Goal: Task Accomplishment & Management: Complete application form

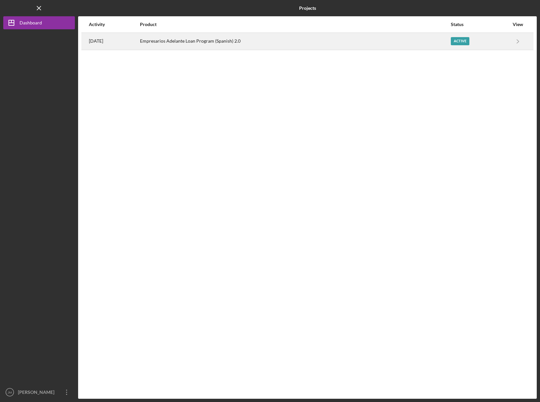
click at [303, 42] on div "Empresarios Adelante Loan Program (Spanish) 2.0" at bounding box center [295, 41] width 310 height 16
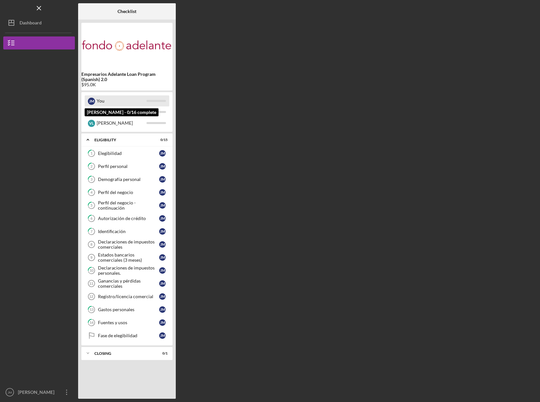
click at [149, 102] on div at bounding box center [156, 101] width 20 height 2
click at [89, 102] on div "J M" at bounding box center [91, 101] width 7 height 7
click at [90, 102] on div "J M" at bounding box center [91, 101] width 7 height 7
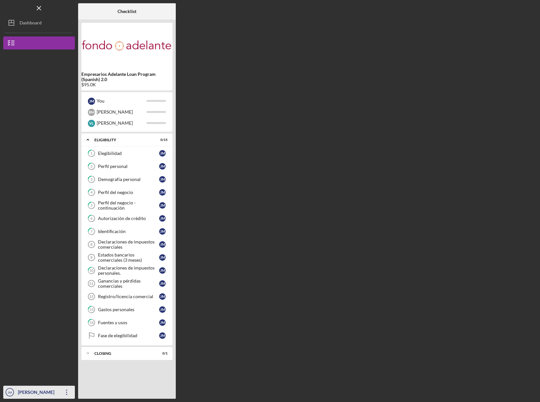
click at [38, 388] on div "[PERSON_NAME]" at bounding box center [37, 393] width 42 height 15
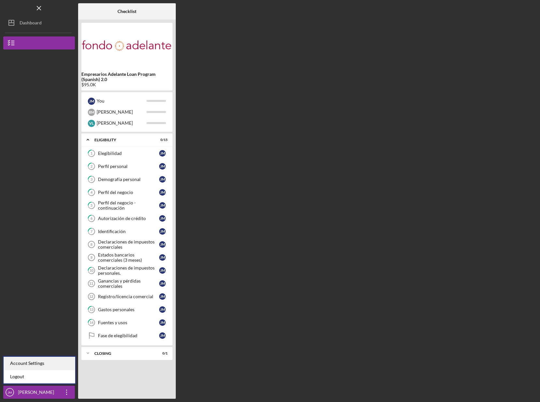
click at [41, 365] on div "Account Settings" at bounding box center [40, 363] width 72 height 13
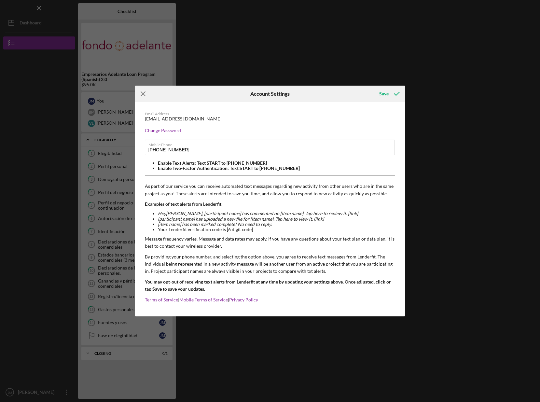
click at [142, 92] on icon "Icon/Menu Close" at bounding box center [143, 94] width 16 height 16
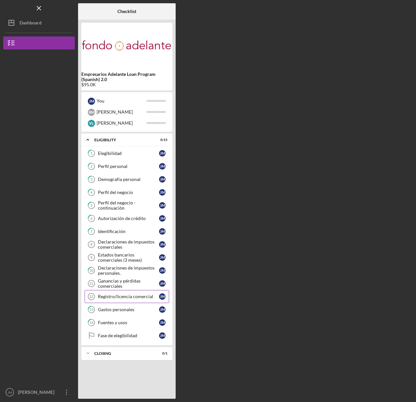
click at [126, 296] on div "Registro/licencia comercial" at bounding box center [128, 296] width 61 height 5
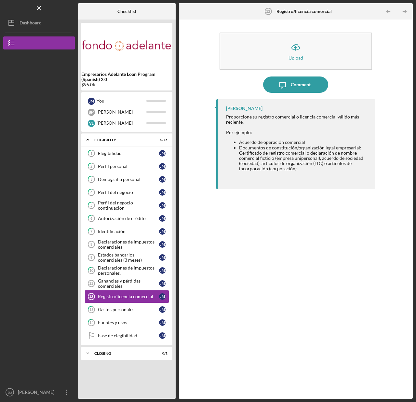
click at [327, 71] on div "Icon/Upload Upload" at bounding box center [295, 51] width 159 height 44
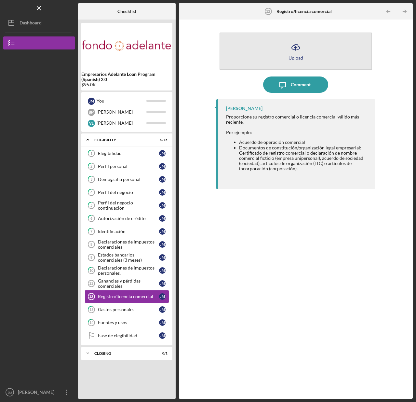
click at [295, 56] on div "Upload" at bounding box center [296, 57] width 15 height 5
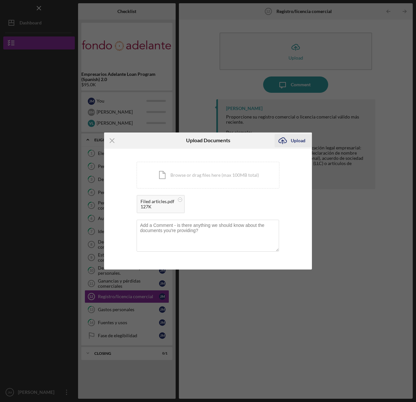
click at [298, 139] on div "Upload" at bounding box center [298, 140] width 15 height 13
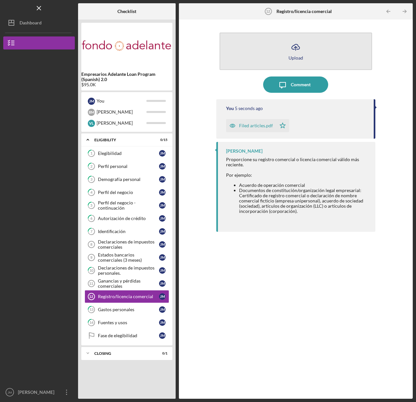
click at [304, 56] on button "Icon/Upload Upload" at bounding box center [296, 51] width 153 height 37
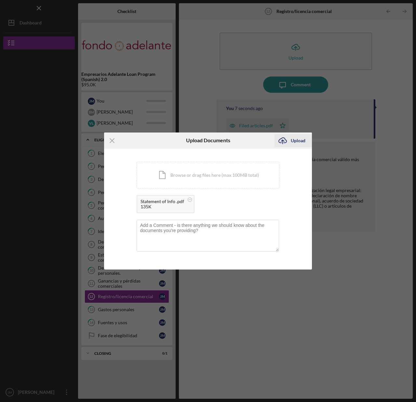
click at [288, 143] on icon "Icon/Upload" at bounding box center [283, 140] width 16 height 16
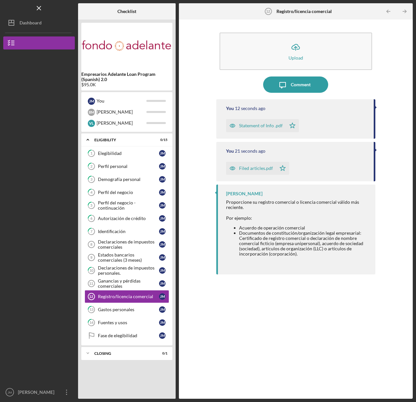
click at [213, 331] on div "Icon/Upload Upload Icon/Message Comment You 12 seconds ago Statement of Info .p…" at bounding box center [296, 209] width 228 height 373
click at [130, 286] on div "Ganancias y pérdidas comerciales" at bounding box center [128, 283] width 61 height 10
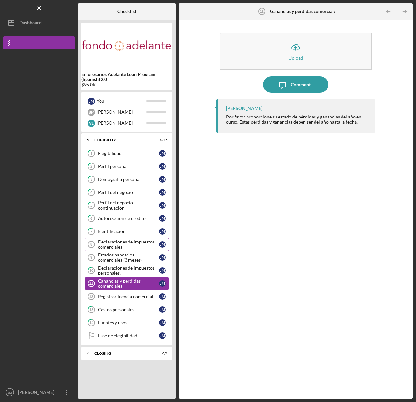
click at [124, 239] on link "Declaraciones de impuestos comerciales 8 Declaraciones de impuestos comerciales…" at bounding box center [127, 244] width 85 height 13
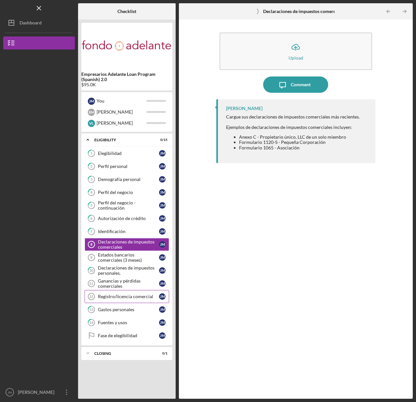
click at [126, 295] on div "Registro/licencia comercial" at bounding box center [128, 296] width 61 height 5
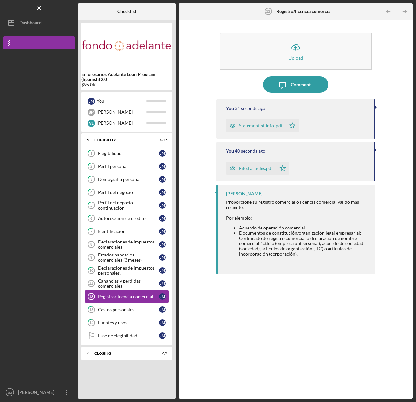
click at [251, 346] on div "You 31 seconds ago Statement of Info .pdf Icon/Star You 40 seconds ago Filed ar…" at bounding box center [295, 244] width 159 height 290
click at [123, 312] on div "Gastos personales" at bounding box center [128, 309] width 61 height 5
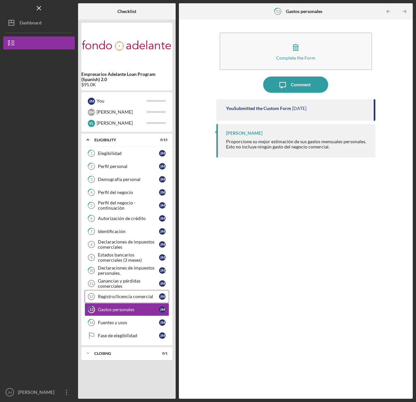
click at [126, 299] on link "Registro/licencia comercial 12 Registro/licencia comercial J M" at bounding box center [127, 296] width 85 height 13
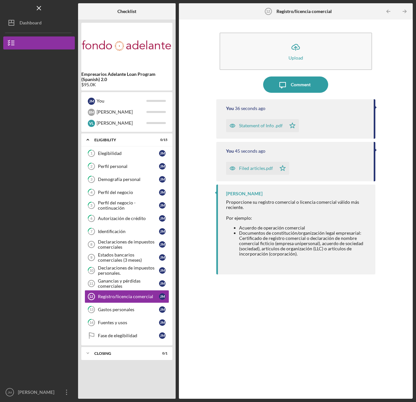
click at [235, 332] on div "You 36 seconds ago Statement of Info .pdf Icon/Star You 45 seconds ago Filed ar…" at bounding box center [295, 244] width 159 height 290
